Goal: Obtain resource: Download file/media

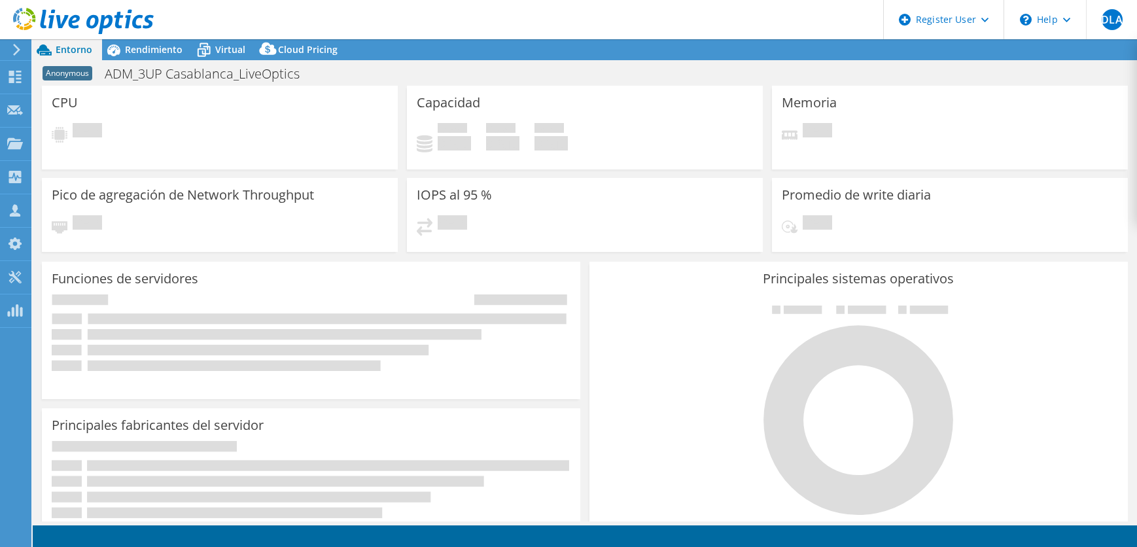
select select "USD"
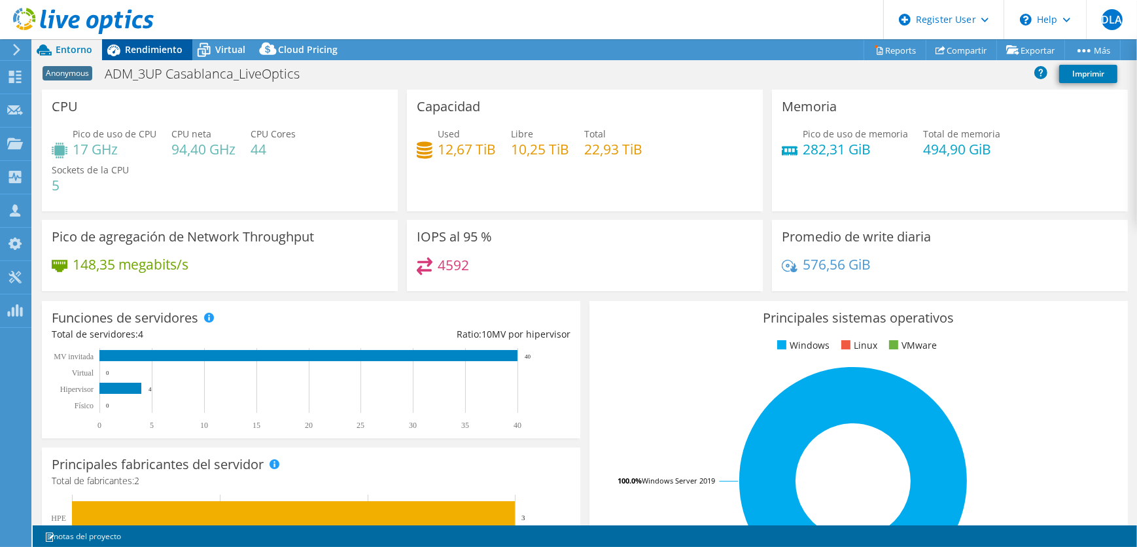
click at [163, 47] on span "Rendimiento" at bounding box center [154, 49] width 58 height 12
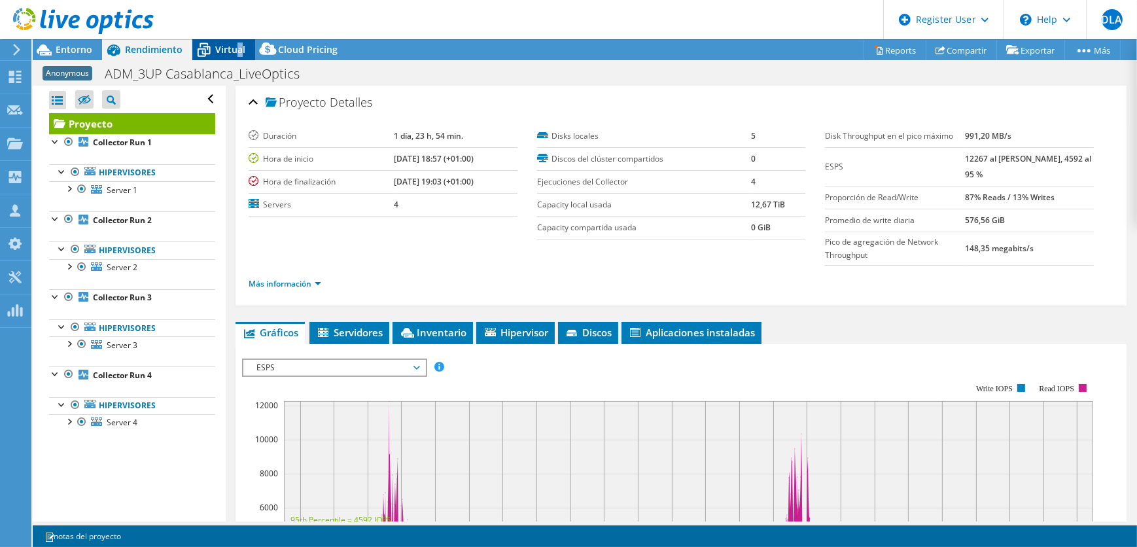
click at [236, 46] on span "Virtual" at bounding box center [230, 49] width 30 height 12
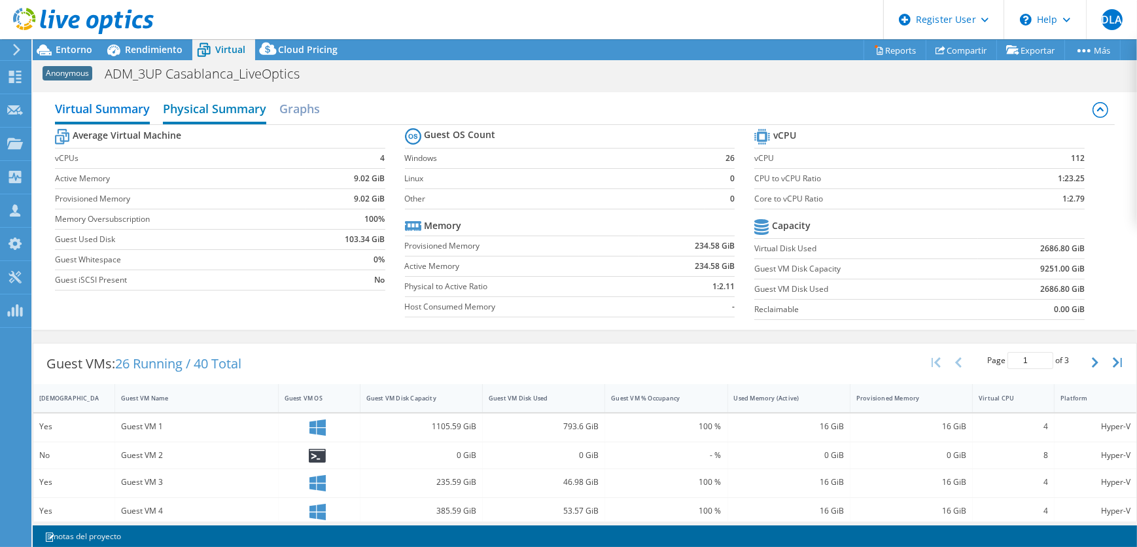
click at [186, 111] on h2 "Physical Summary" at bounding box center [214, 110] width 103 height 29
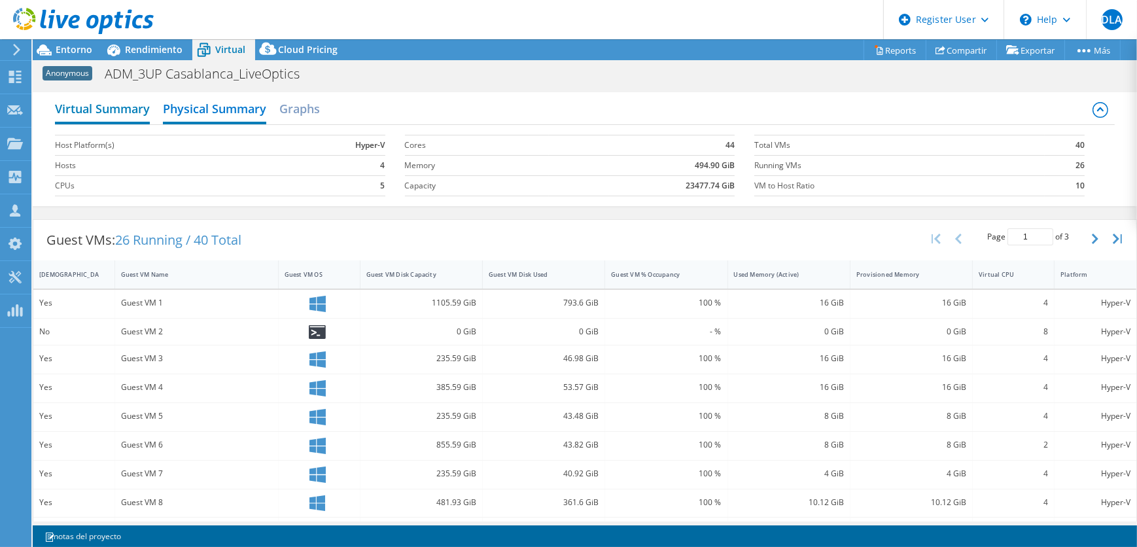
click at [108, 113] on h2 "Virtual Summary" at bounding box center [102, 110] width 95 height 29
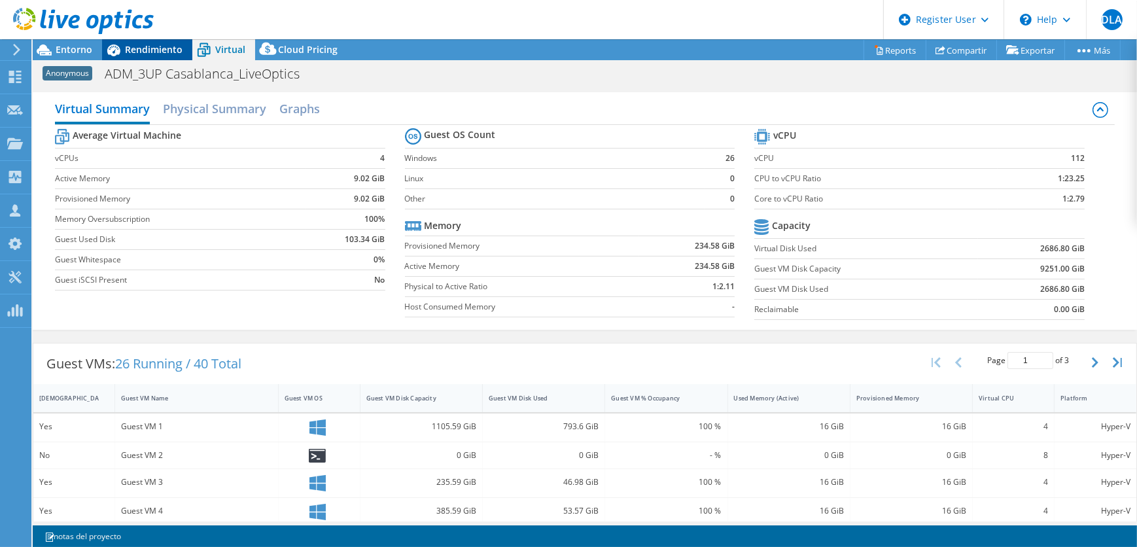
click at [147, 60] on div "Rendimiento" at bounding box center [147, 49] width 90 height 21
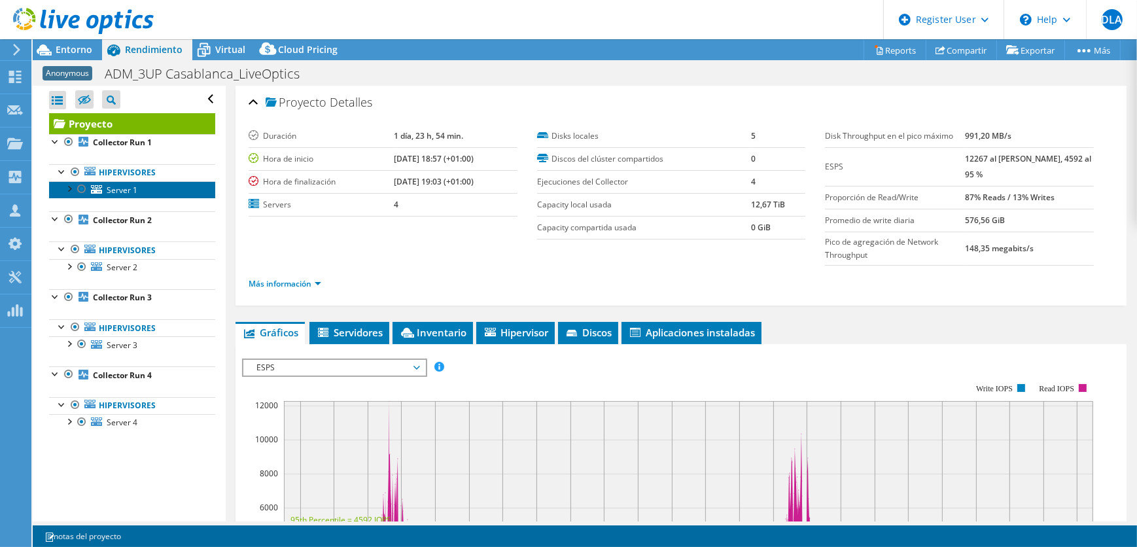
click at [113, 194] on span "Server 1" at bounding box center [122, 190] width 31 height 11
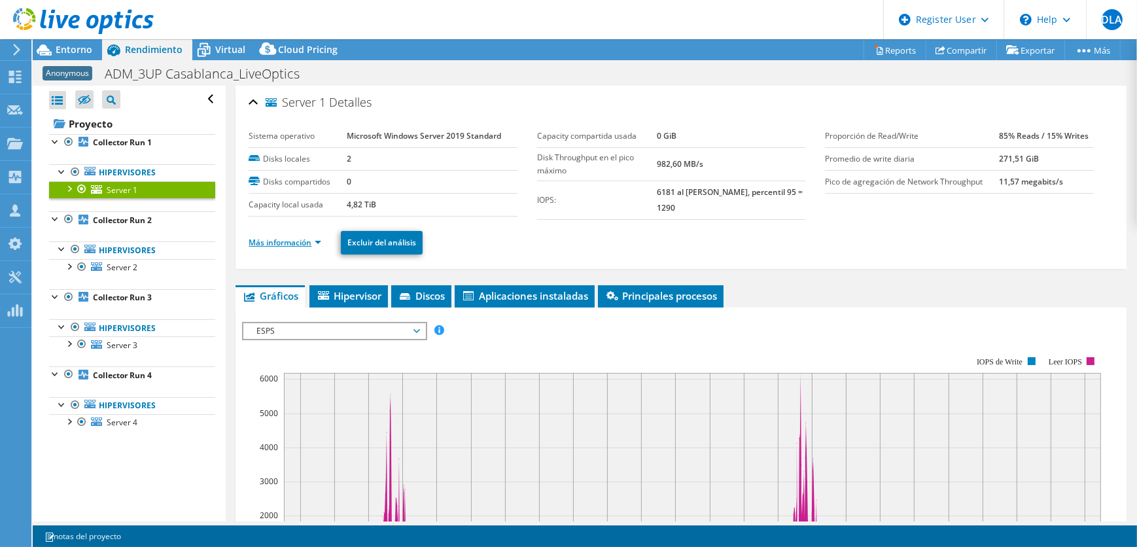
click at [307, 241] on link "Más información" at bounding box center [285, 242] width 73 height 11
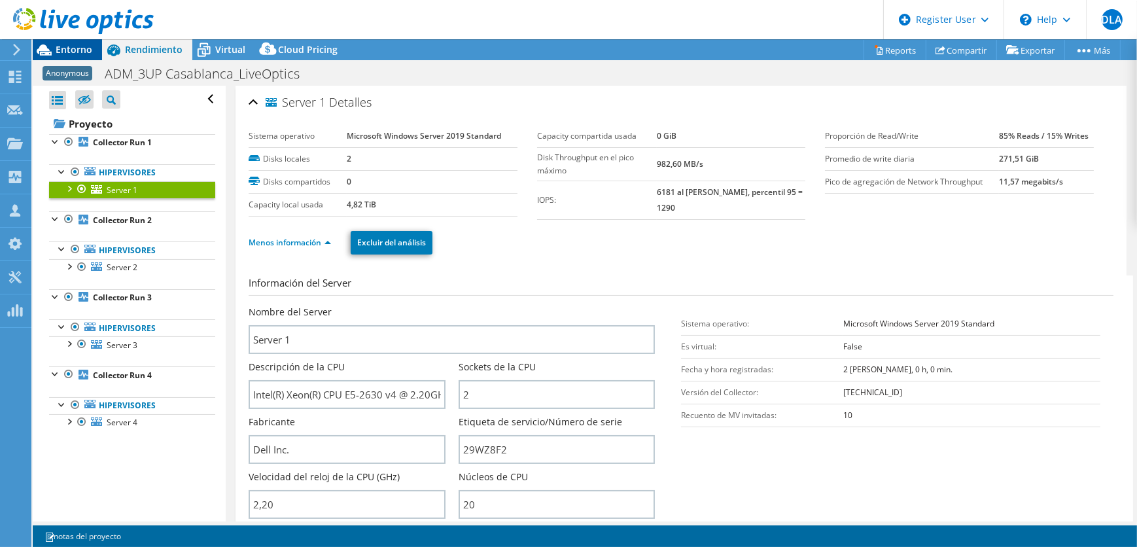
click at [76, 52] on span "Entorno" at bounding box center [74, 49] width 37 height 12
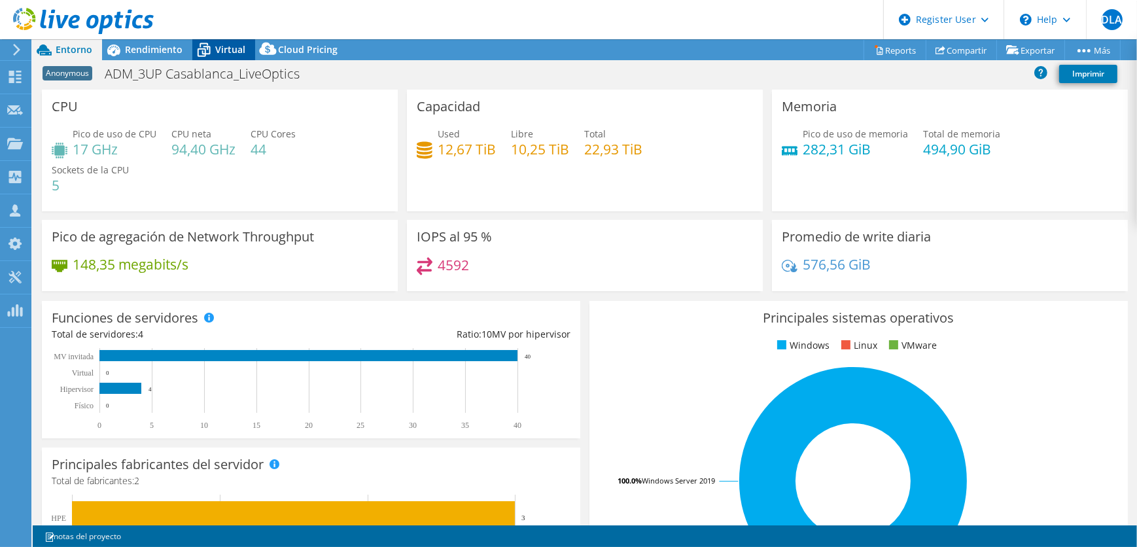
click at [201, 46] on icon at bounding box center [203, 50] width 23 height 23
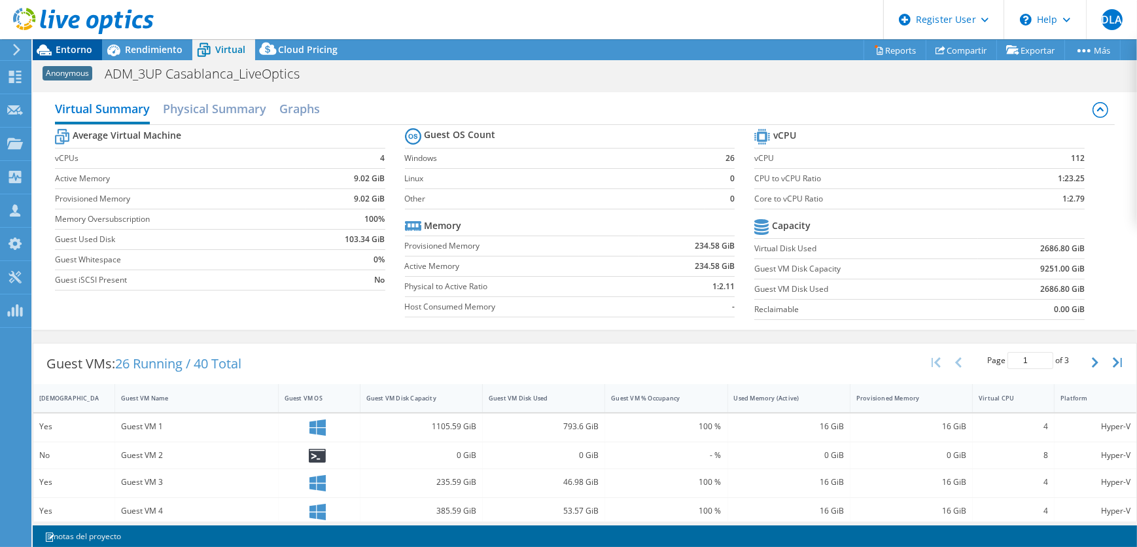
click at [74, 50] on span "Entorno" at bounding box center [74, 49] width 37 height 12
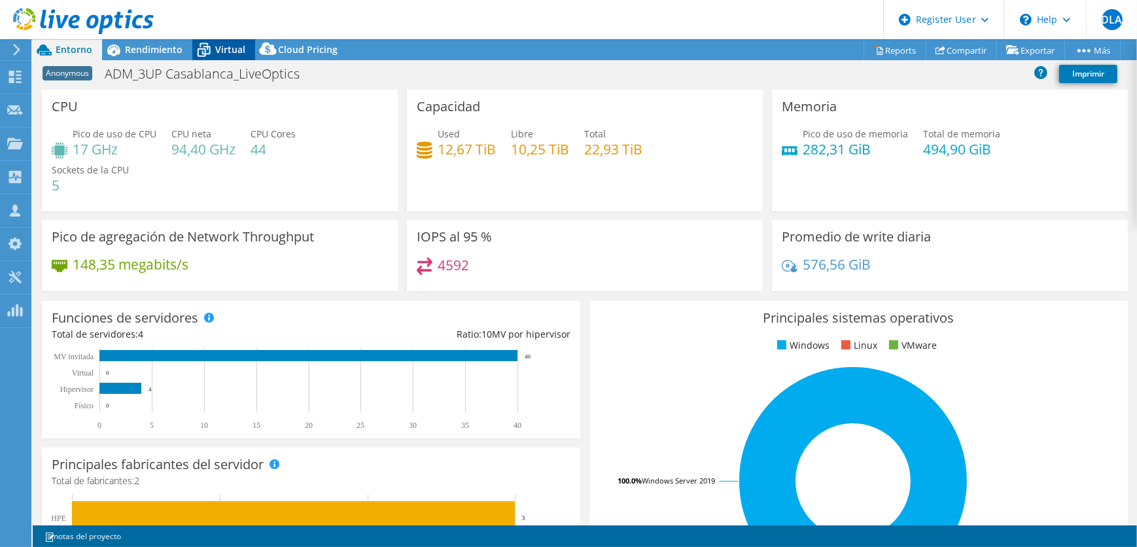
click at [216, 40] on div "Virtual" at bounding box center [223, 49] width 63 height 21
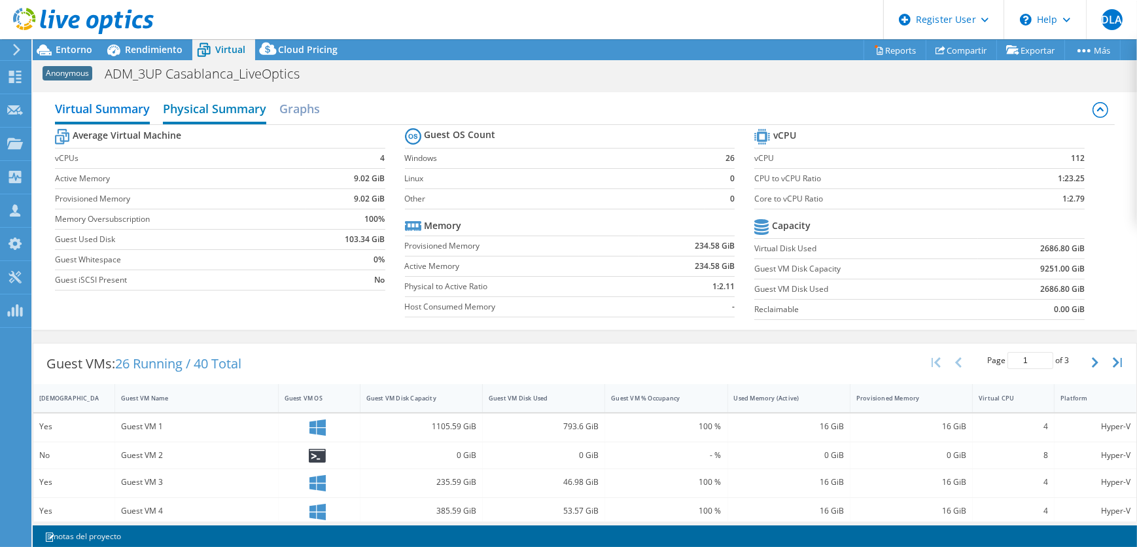
click at [214, 108] on h2 "Physical Summary" at bounding box center [214, 110] width 103 height 29
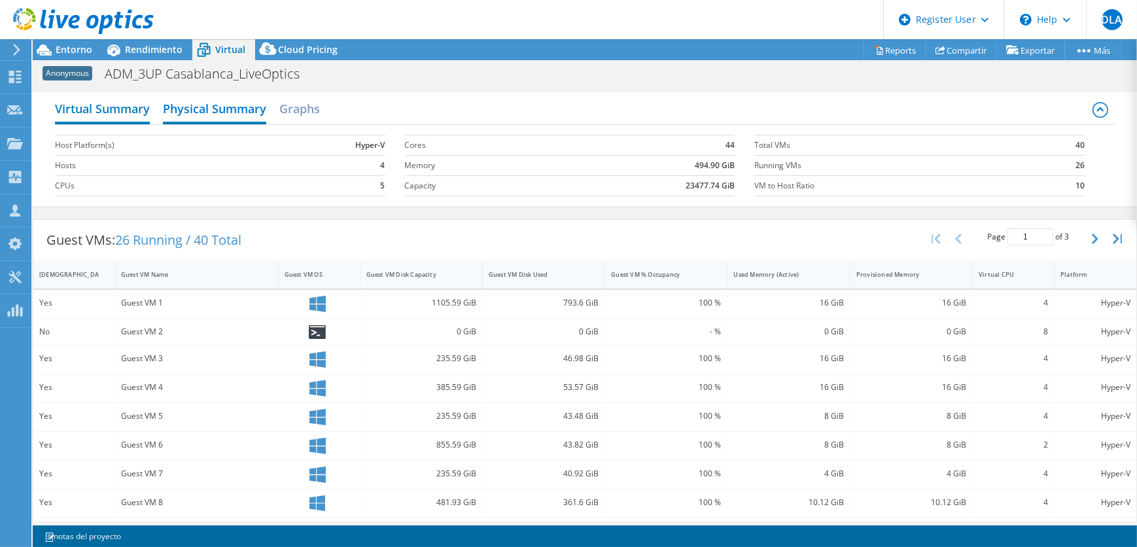
click at [105, 108] on h2 "Virtual Summary" at bounding box center [102, 110] width 95 height 29
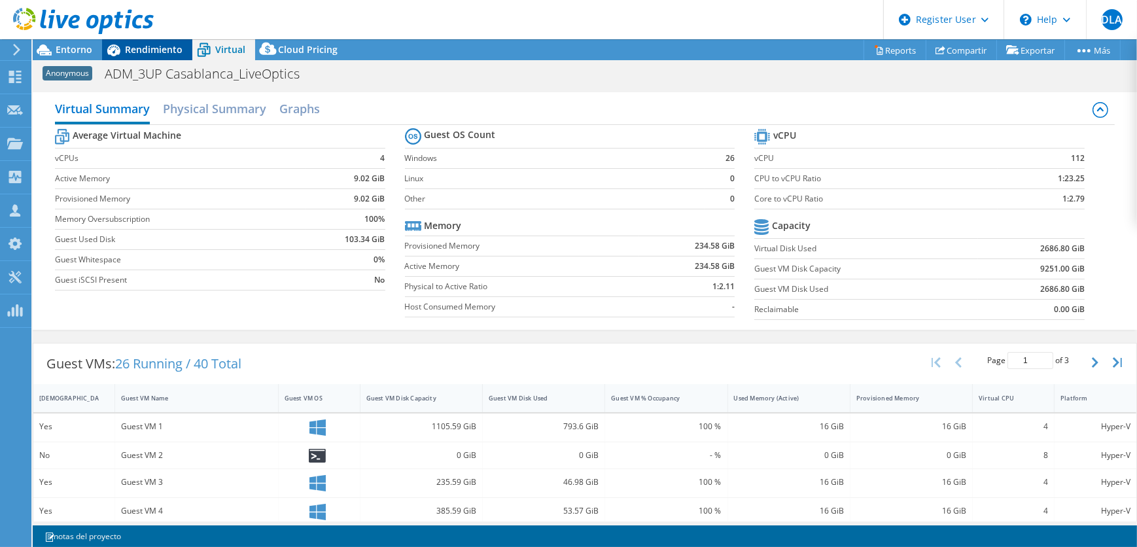
click at [151, 57] on div "Rendimiento" at bounding box center [147, 49] width 90 height 21
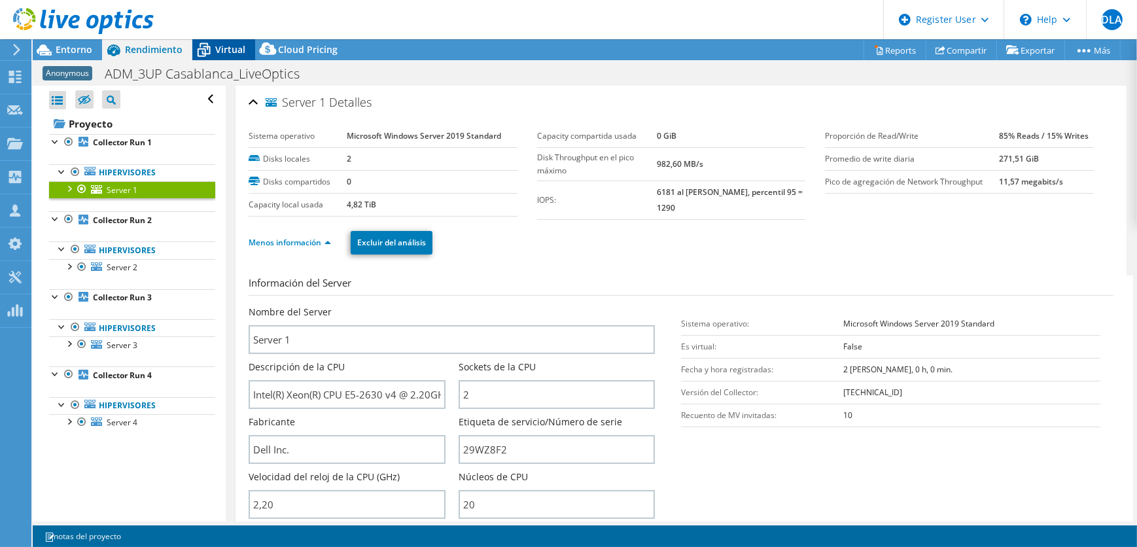
click at [207, 46] on icon at bounding box center [204, 51] width 13 height 10
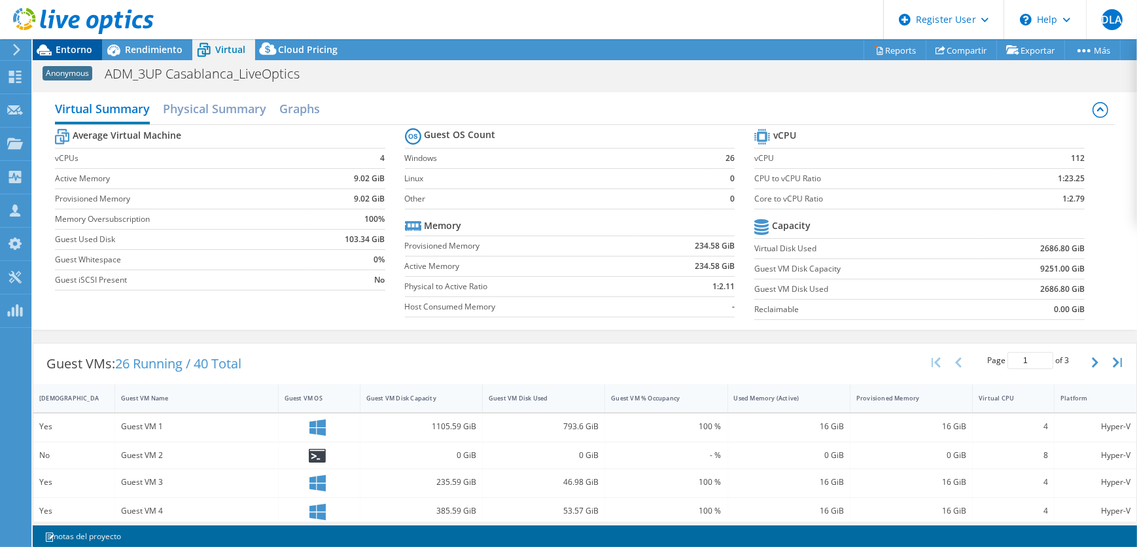
click at [69, 46] on span "Entorno" at bounding box center [74, 49] width 37 height 12
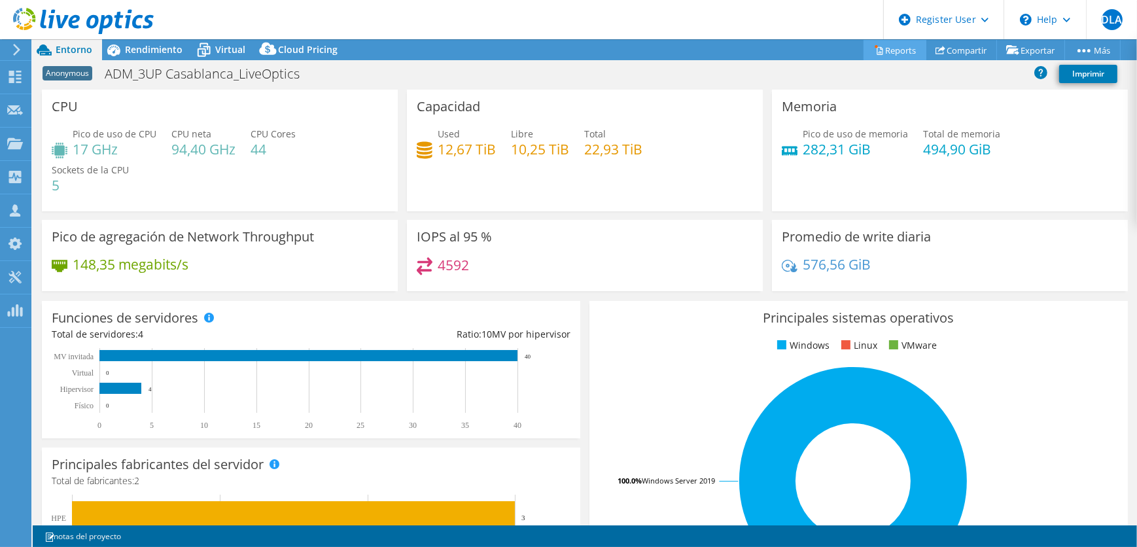
click at [879, 52] on link "Reports" at bounding box center [895, 50] width 63 height 20
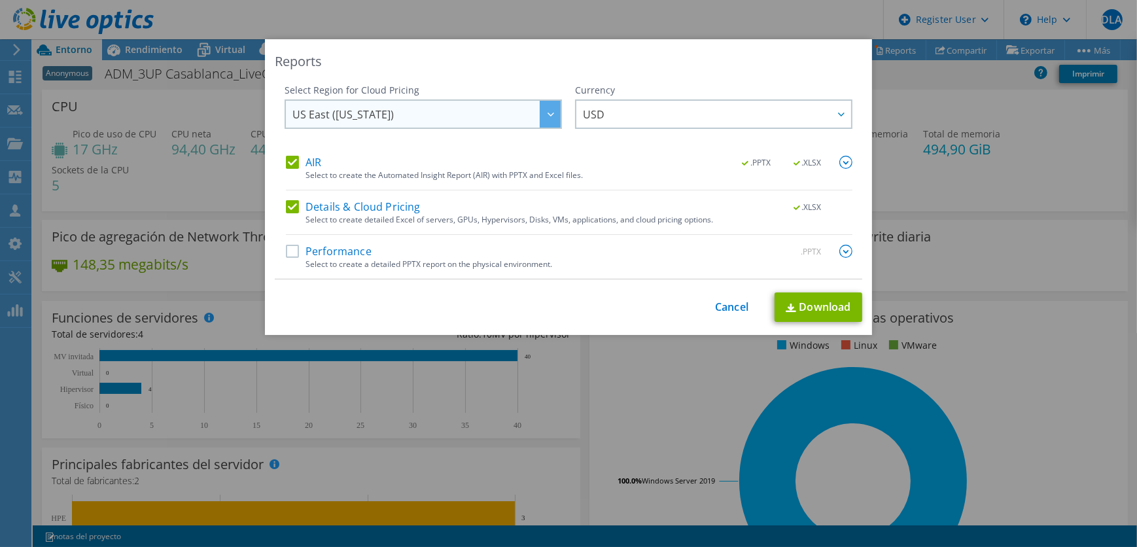
click at [452, 115] on span "US East ([US_STATE])" at bounding box center [427, 114] width 268 height 27
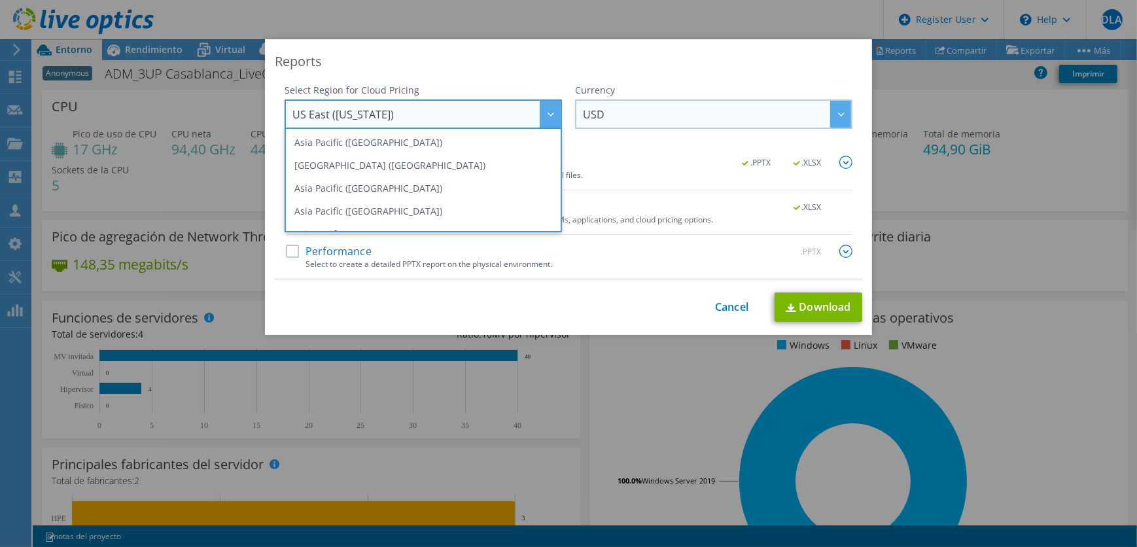
click at [601, 101] on span "USD" at bounding box center [717, 114] width 268 height 27
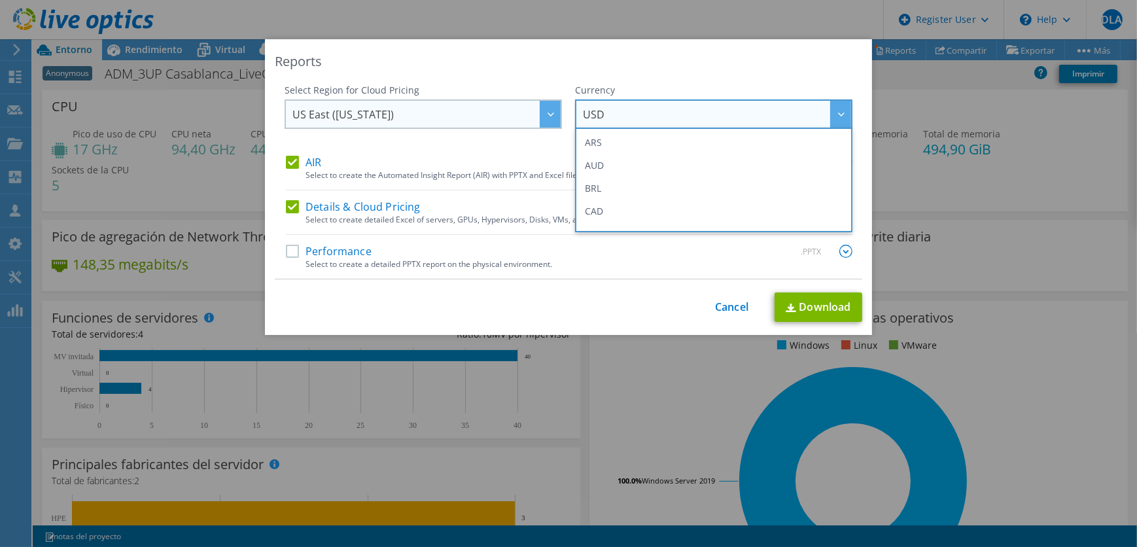
click at [412, 119] on span "US East ([US_STATE])" at bounding box center [427, 114] width 268 height 27
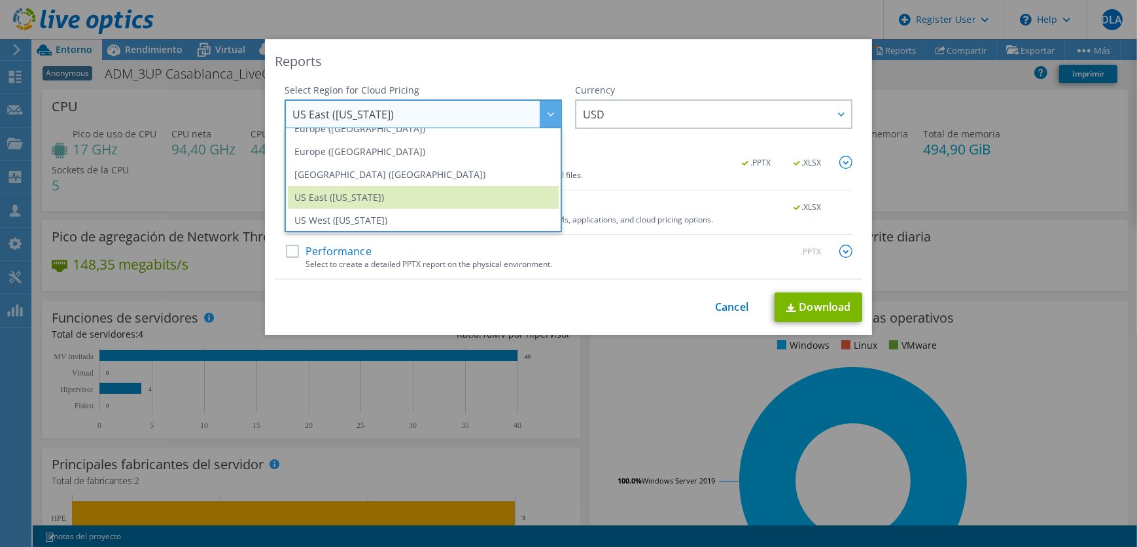
scroll to position [145, 0]
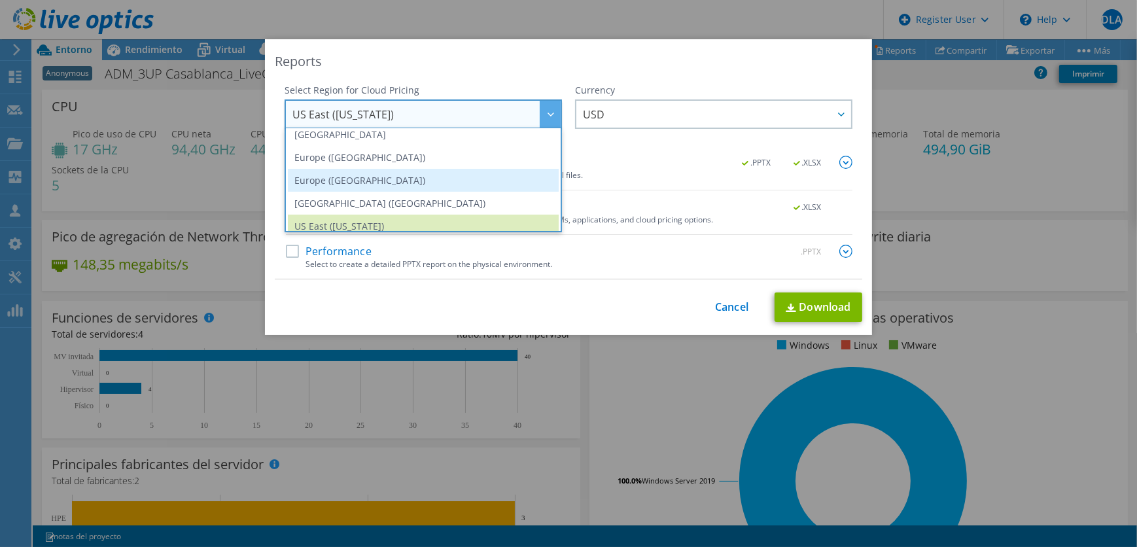
click at [432, 181] on li "Europe ([GEOGRAPHIC_DATA])" at bounding box center [423, 180] width 271 height 23
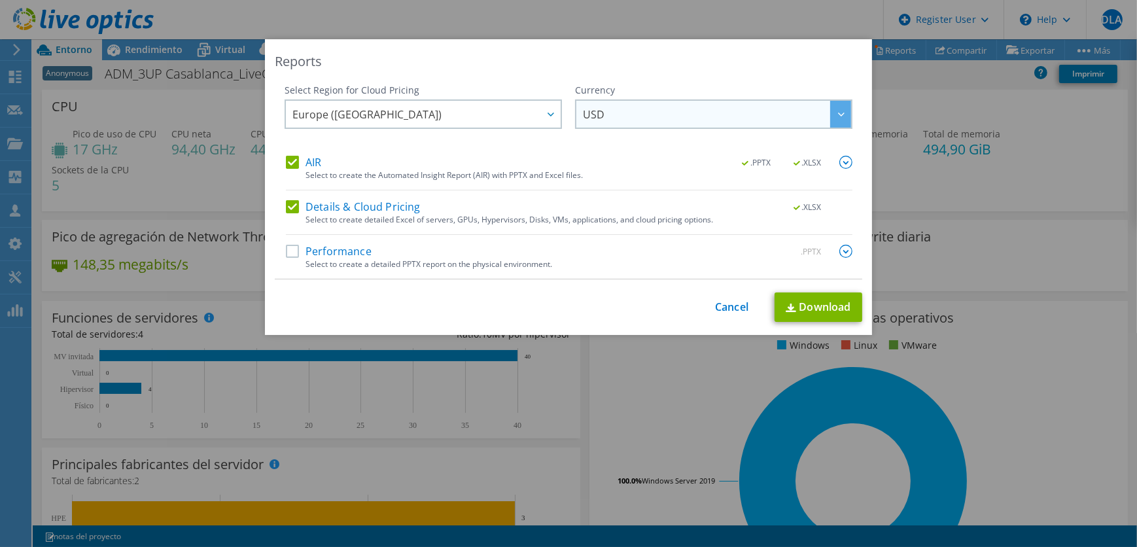
click at [649, 111] on span "USD" at bounding box center [717, 114] width 268 height 27
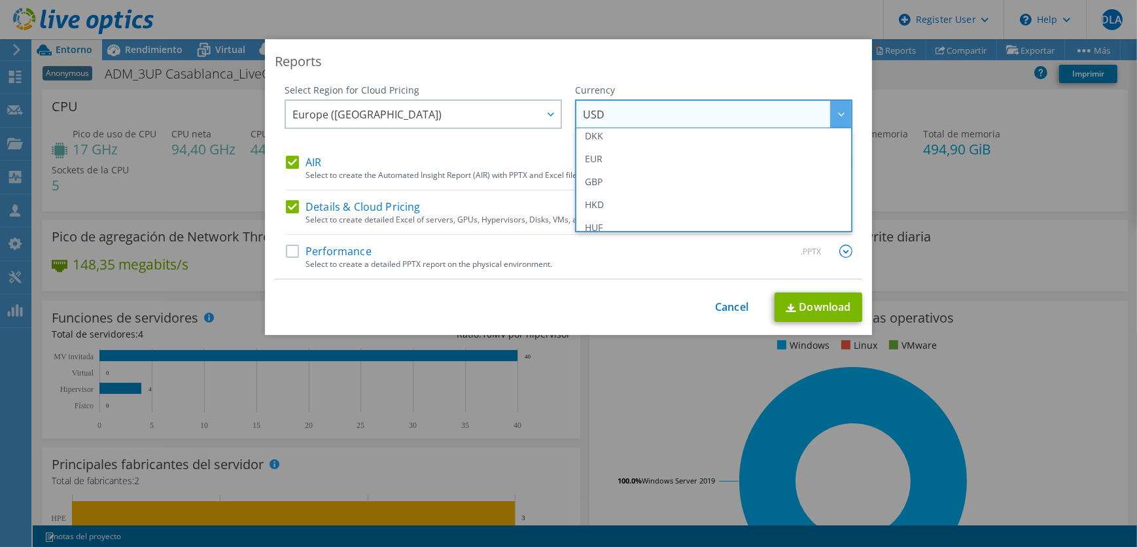
scroll to position [178, 0]
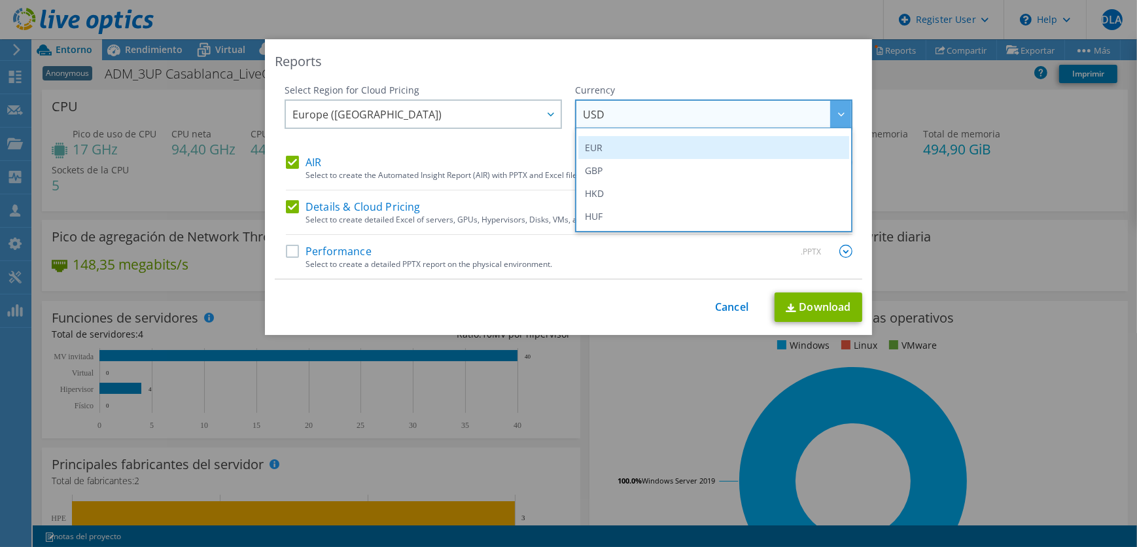
click at [609, 148] on li "EUR" at bounding box center [713, 147] width 271 height 23
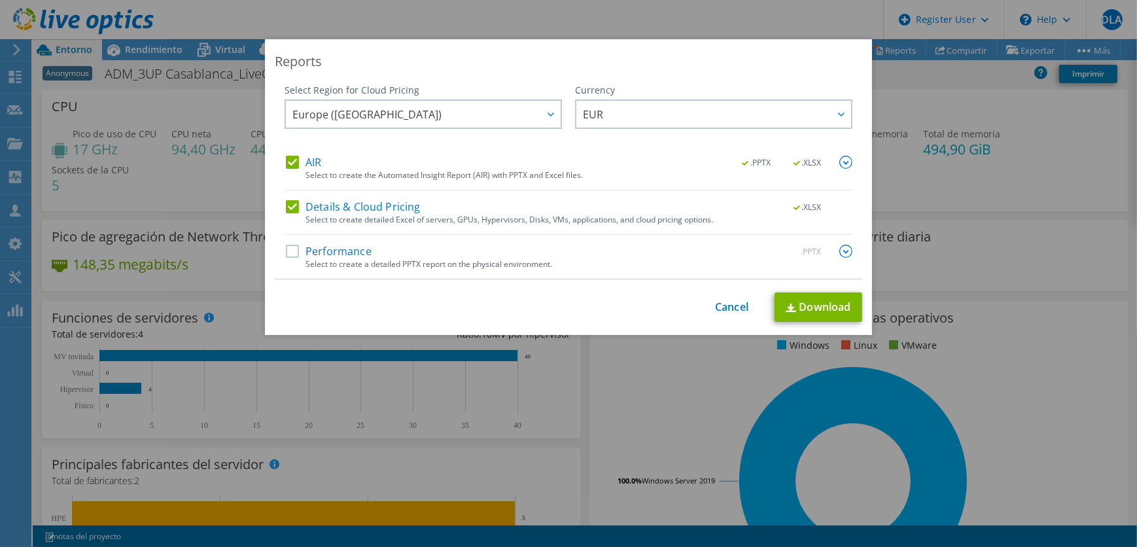
click at [286, 203] on label "Details & Cloud Pricing" at bounding box center [353, 206] width 135 height 13
click at [0, 0] on input "Details & Cloud Pricing" at bounding box center [0, 0] width 0 height 0
click at [840, 162] on img at bounding box center [846, 162] width 13 height 13
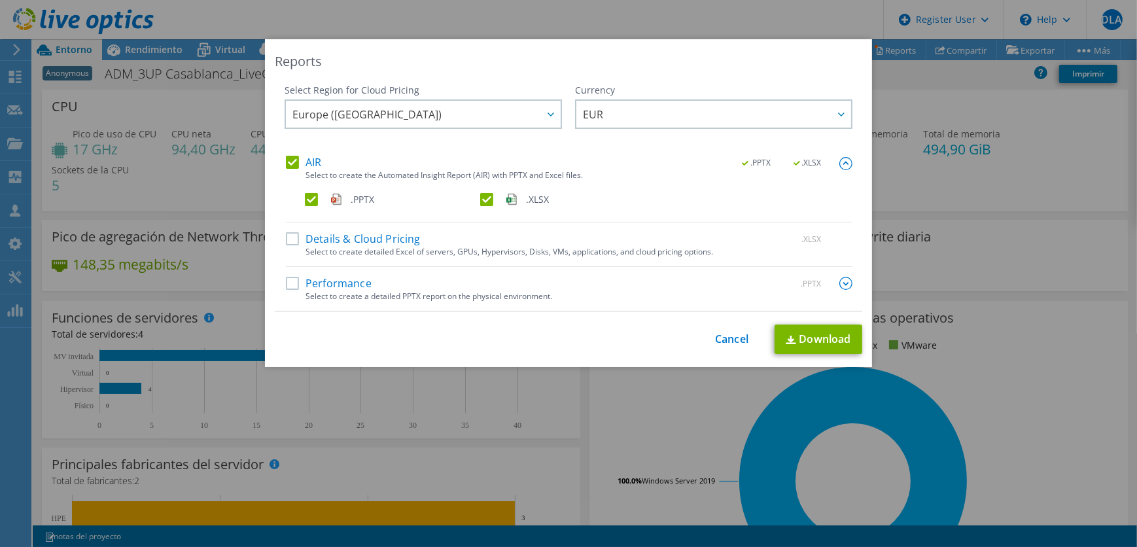
click at [469, 202] on label ".PPTX" at bounding box center [391, 199] width 173 height 13
click at [0, 0] on input ".PPTX" at bounding box center [0, 0] width 0 height 0
click at [305, 199] on label ".PPTX" at bounding box center [391, 199] width 173 height 13
click at [0, 0] on input ".PPTX" at bounding box center [0, 0] width 0 height 0
click at [488, 202] on label ".XLSX" at bounding box center [566, 199] width 173 height 13
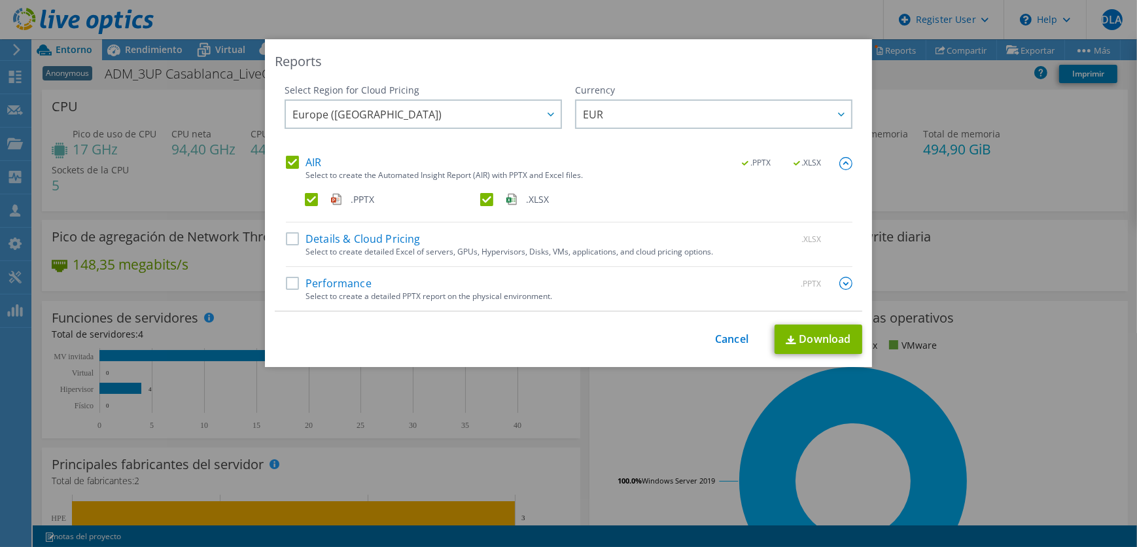
click at [0, 0] on input ".XLSX" at bounding box center [0, 0] width 0 height 0
click at [819, 338] on link "Download" at bounding box center [819, 339] width 88 height 29
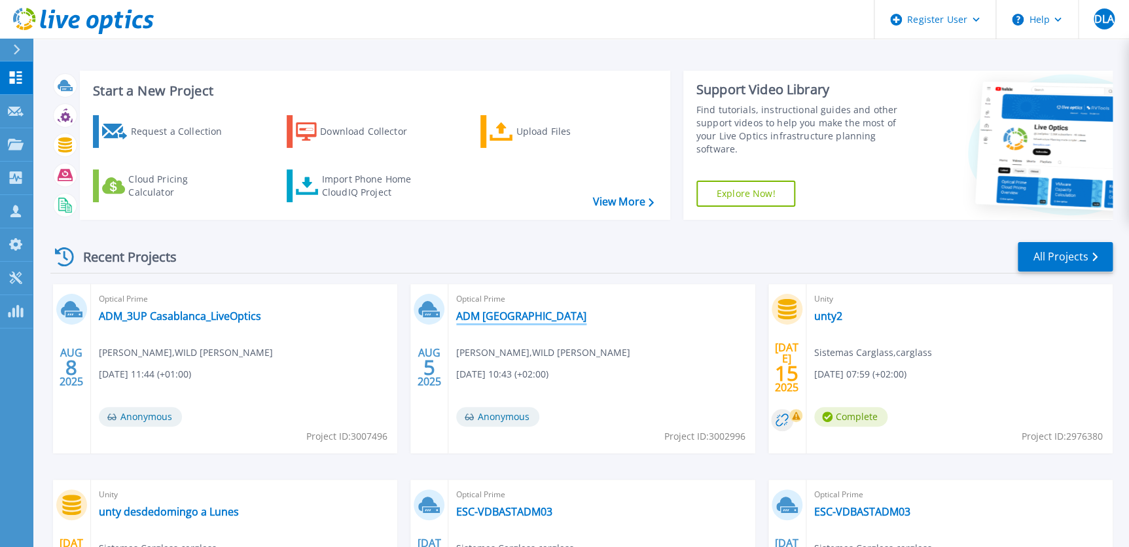
click at [501, 319] on link "ADM [GEOGRAPHIC_DATA]" at bounding box center [521, 316] width 130 height 13
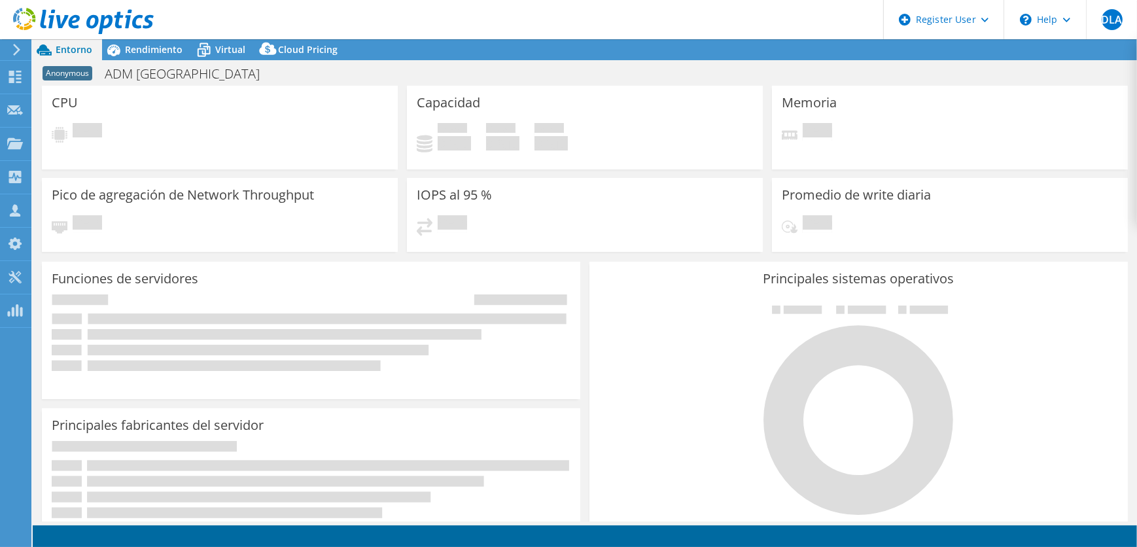
select select "USD"
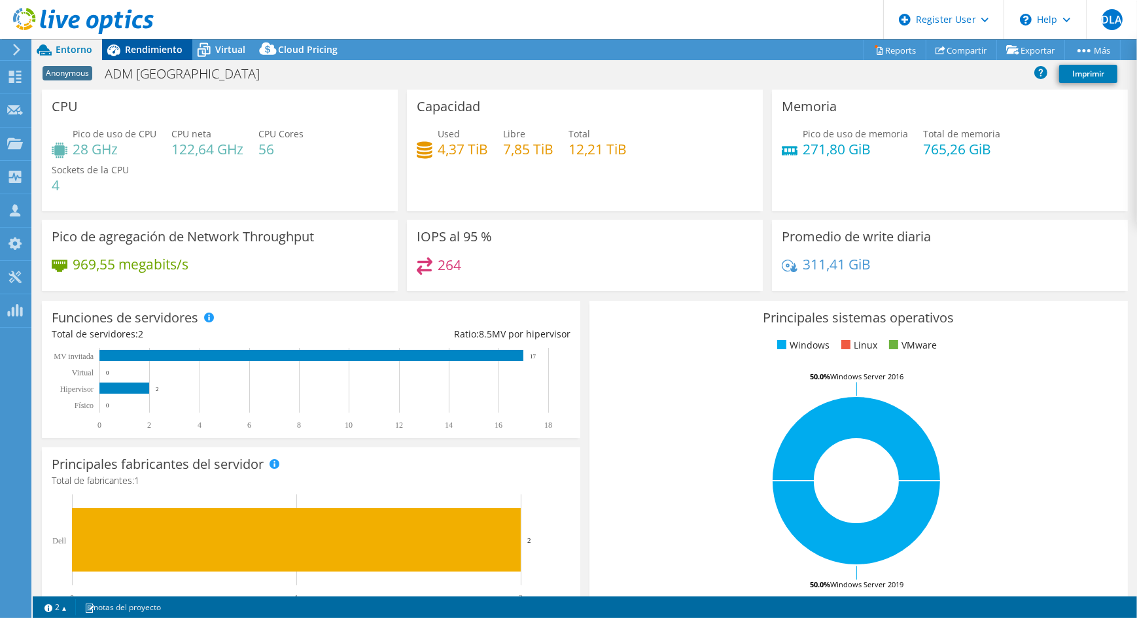
click at [143, 58] on div "Rendimiento" at bounding box center [147, 49] width 90 height 21
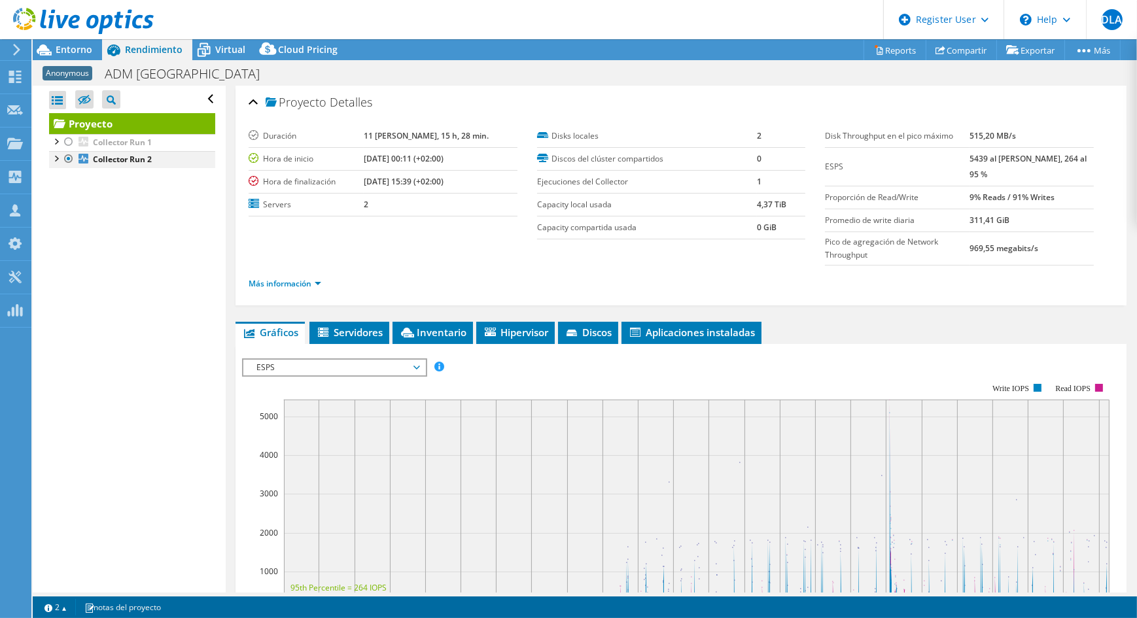
click at [52, 160] on div at bounding box center [55, 157] width 13 height 13
click at [60, 186] on div at bounding box center [62, 187] width 13 height 13
click at [83, 48] on span "Entorno" at bounding box center [74, 49] width 37 height 12
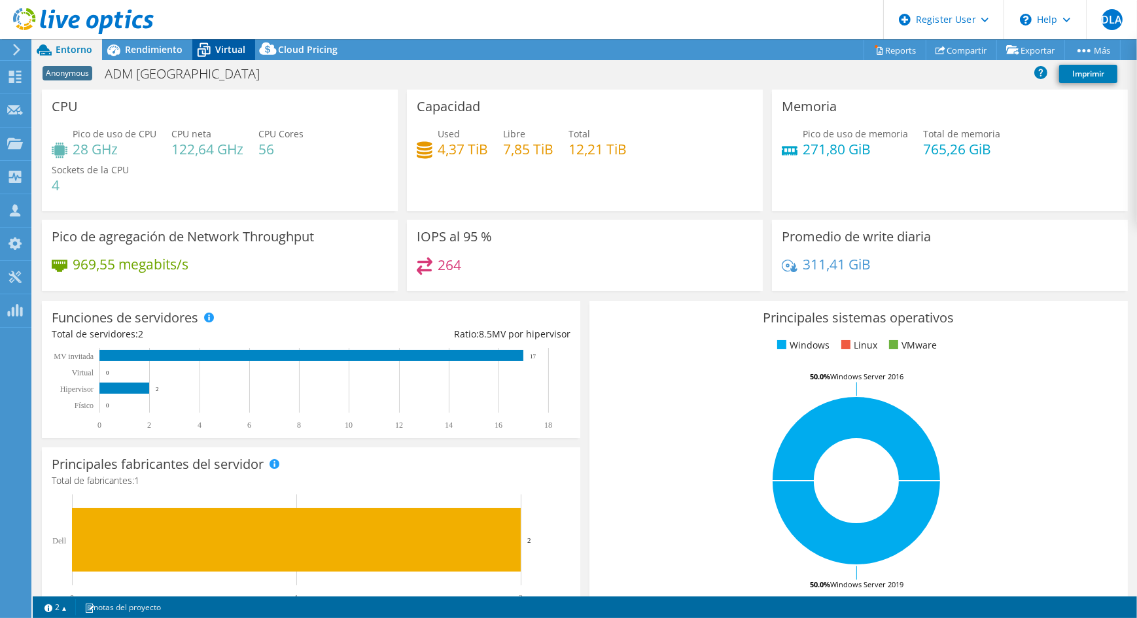
click at [226, 55] on span "Virtual" at bounding box center [230, 49] width 30 height 12
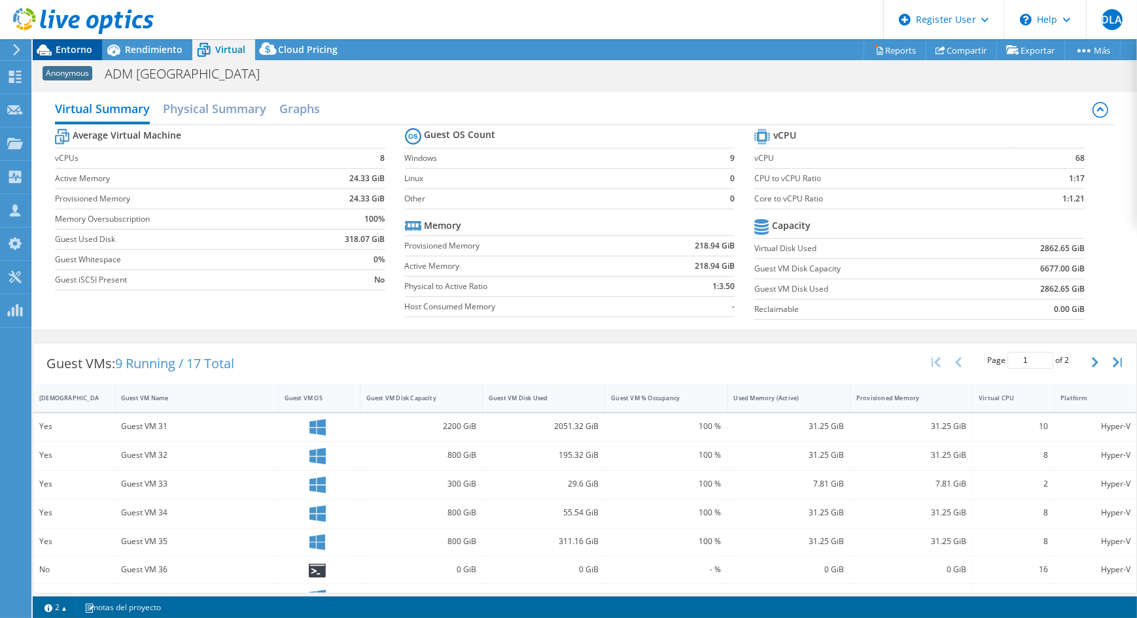
click at [63, 52] on span "Entorno" at bounding box center [74, 49] width 37 height 12
